Goal: Information Seeking & Learning: Learn about a topic

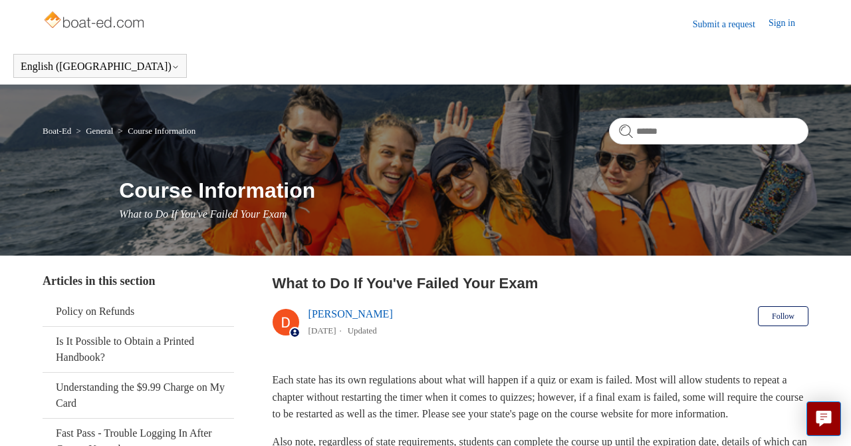
scroll to position [148, 0]
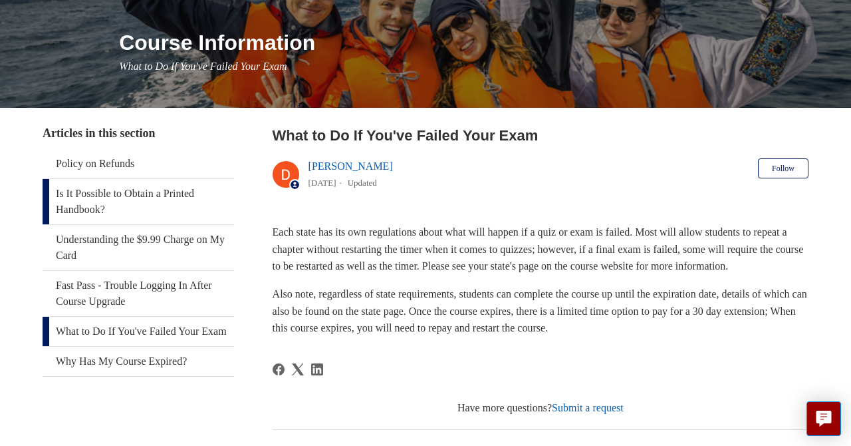
click at [148, 196] on link "Is It Possible to Obtain a Printed Handbook?" at bounding box center [139, 201] width 192 height 45
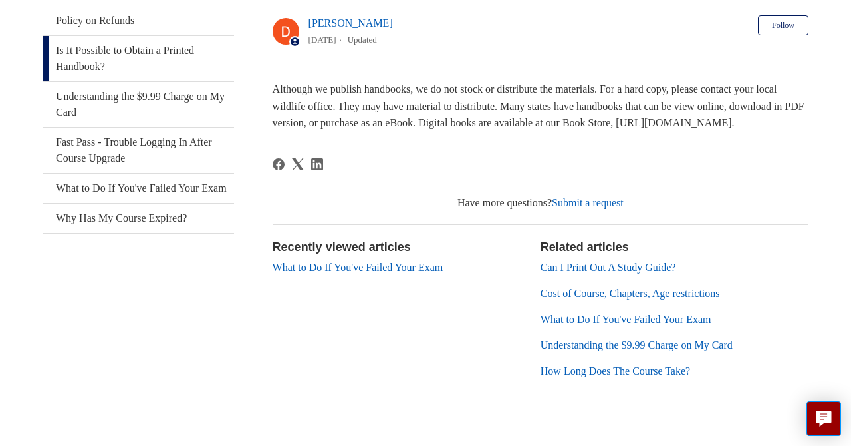
scroll to position [253, 0]
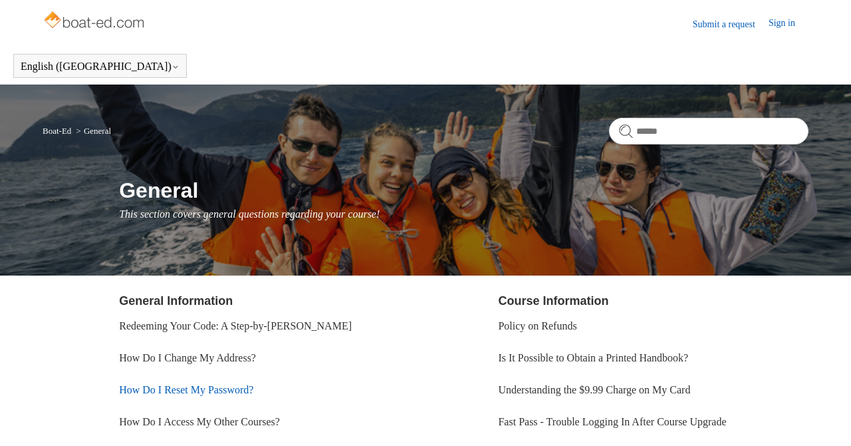
scroll to position [138, 0]
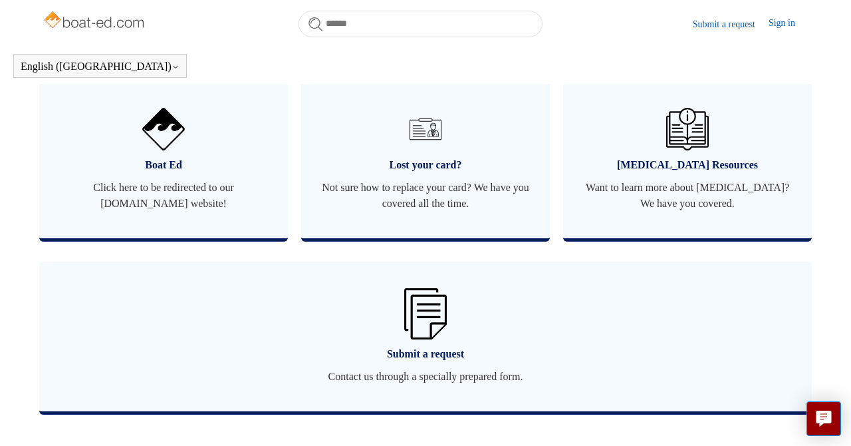
scroll to position [828, 0]
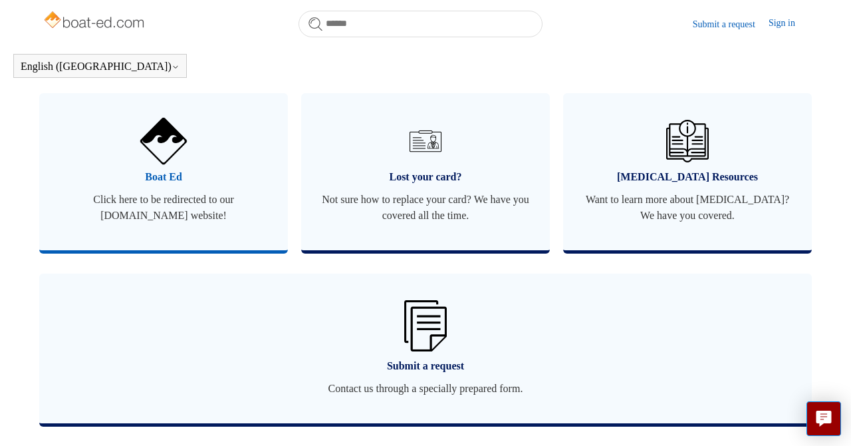
click at [163, 185] on span "Boat Ed" at bounding box center [163, 177] width 209 height 16
